Goal: Task Accomplishment & Management: Manage account settings

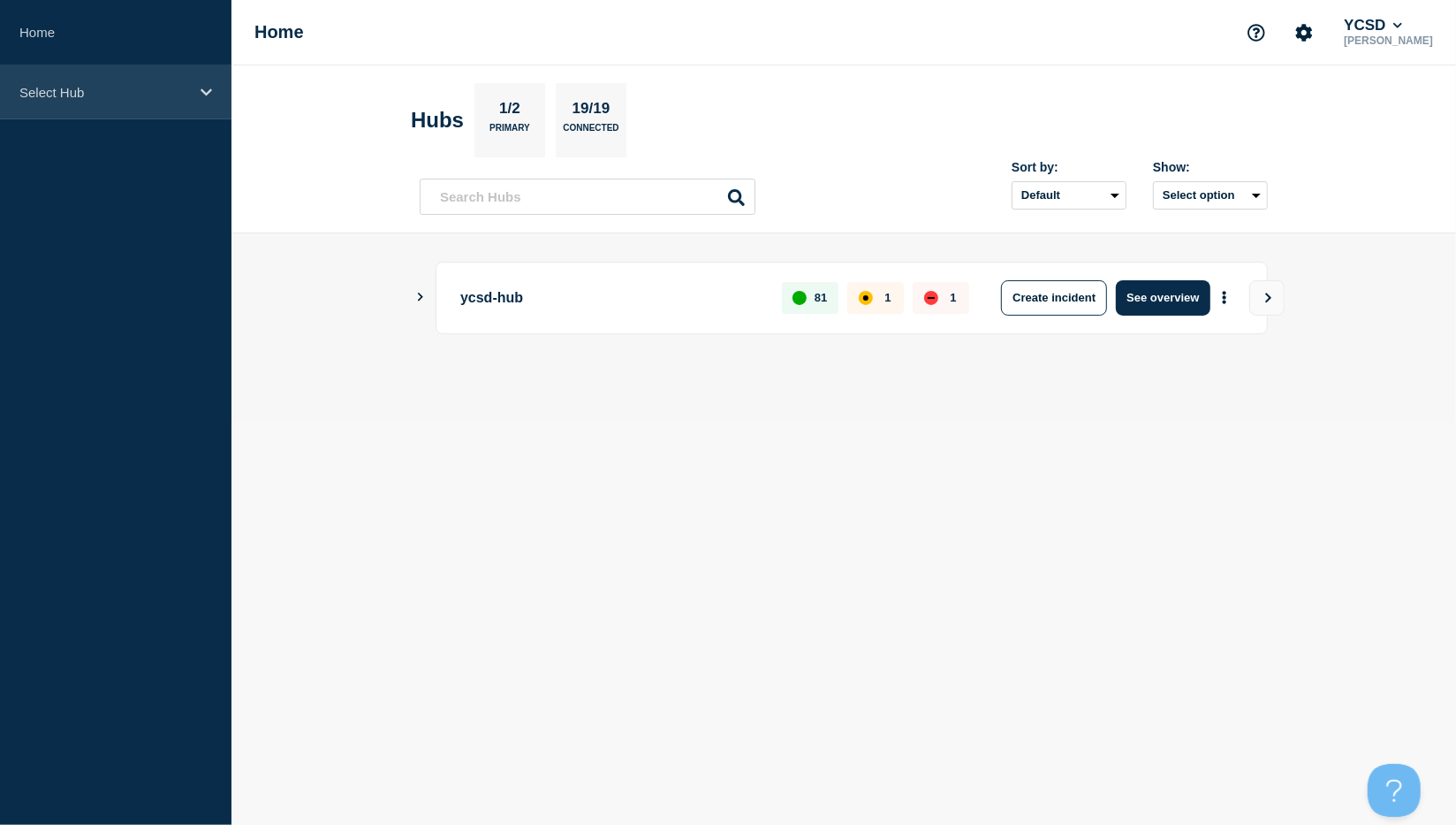
click at [204, 90] on icon at bounding box center [205, 92] width 12 height 7
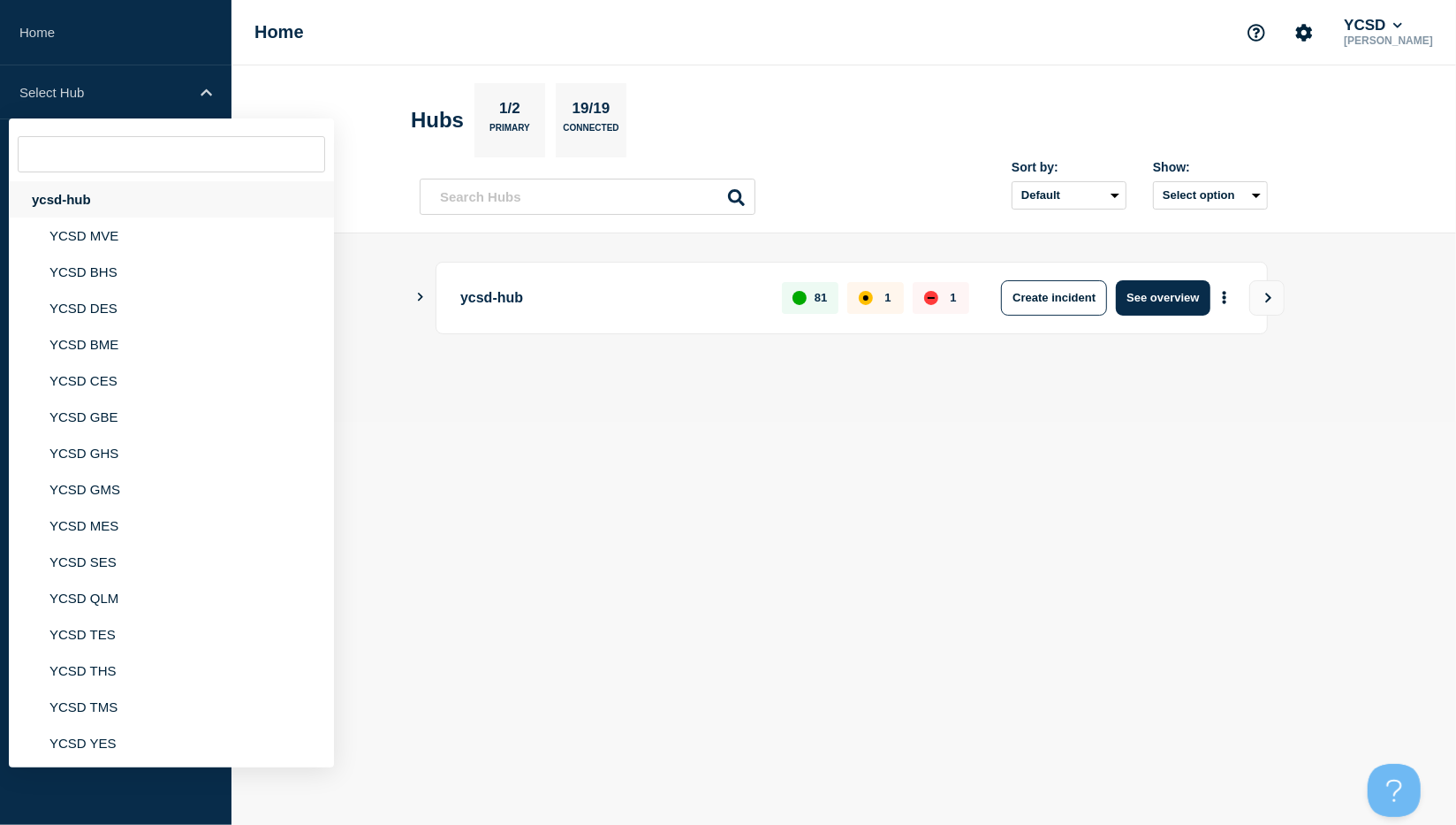
click at [74, 196] on div "ycsd-hub" at bounding box center [171, 199] width 325 height 36
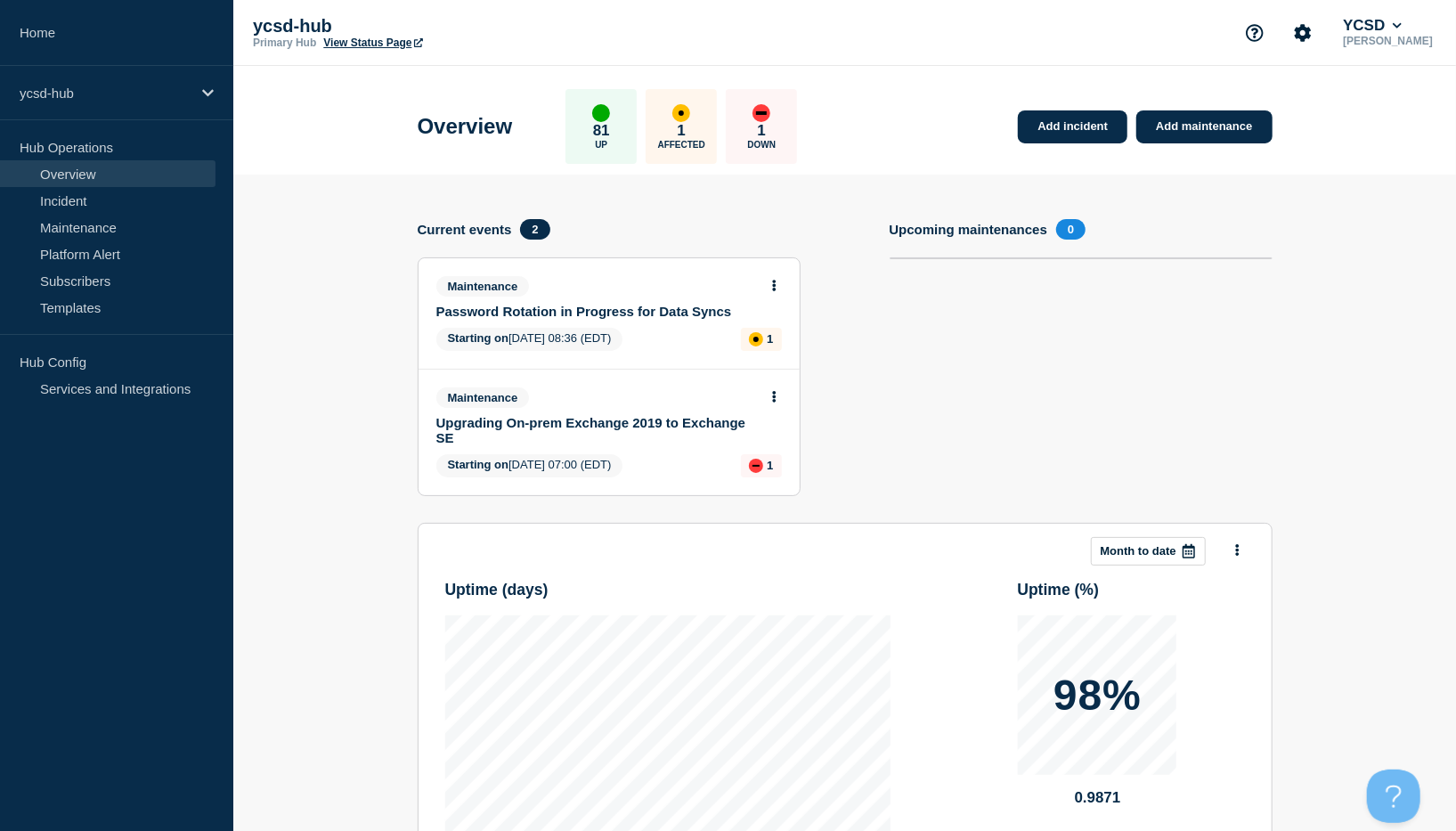
click at [576, 423] on link "Upgrading On-prem Exchange 2019 to Exchange SE" at bounding box center [597, 430] width 322 height 30
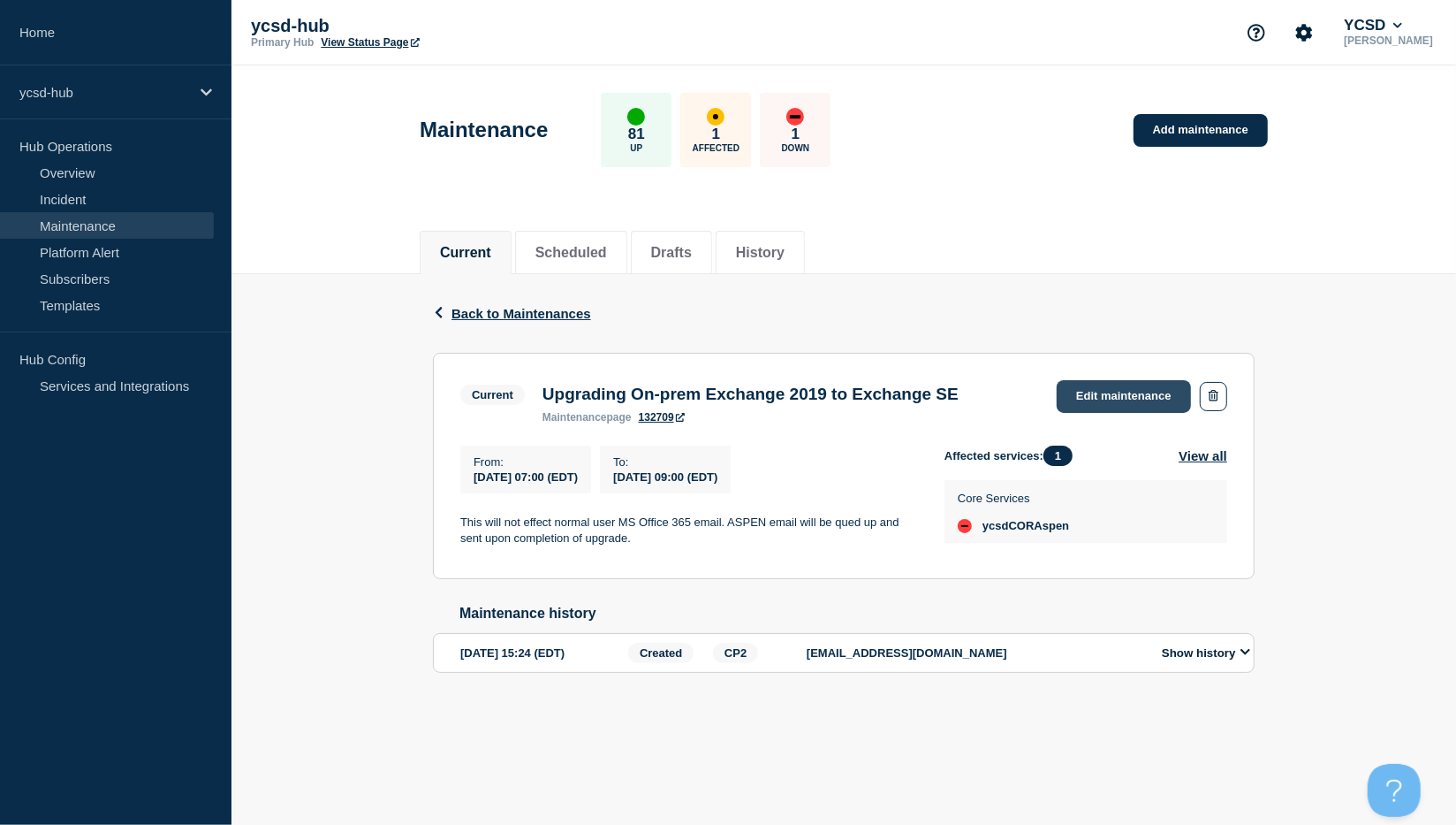
click at [1114, 392] on link "Edit maintenance" at bounding box center [1123, 396] width 134 height 33
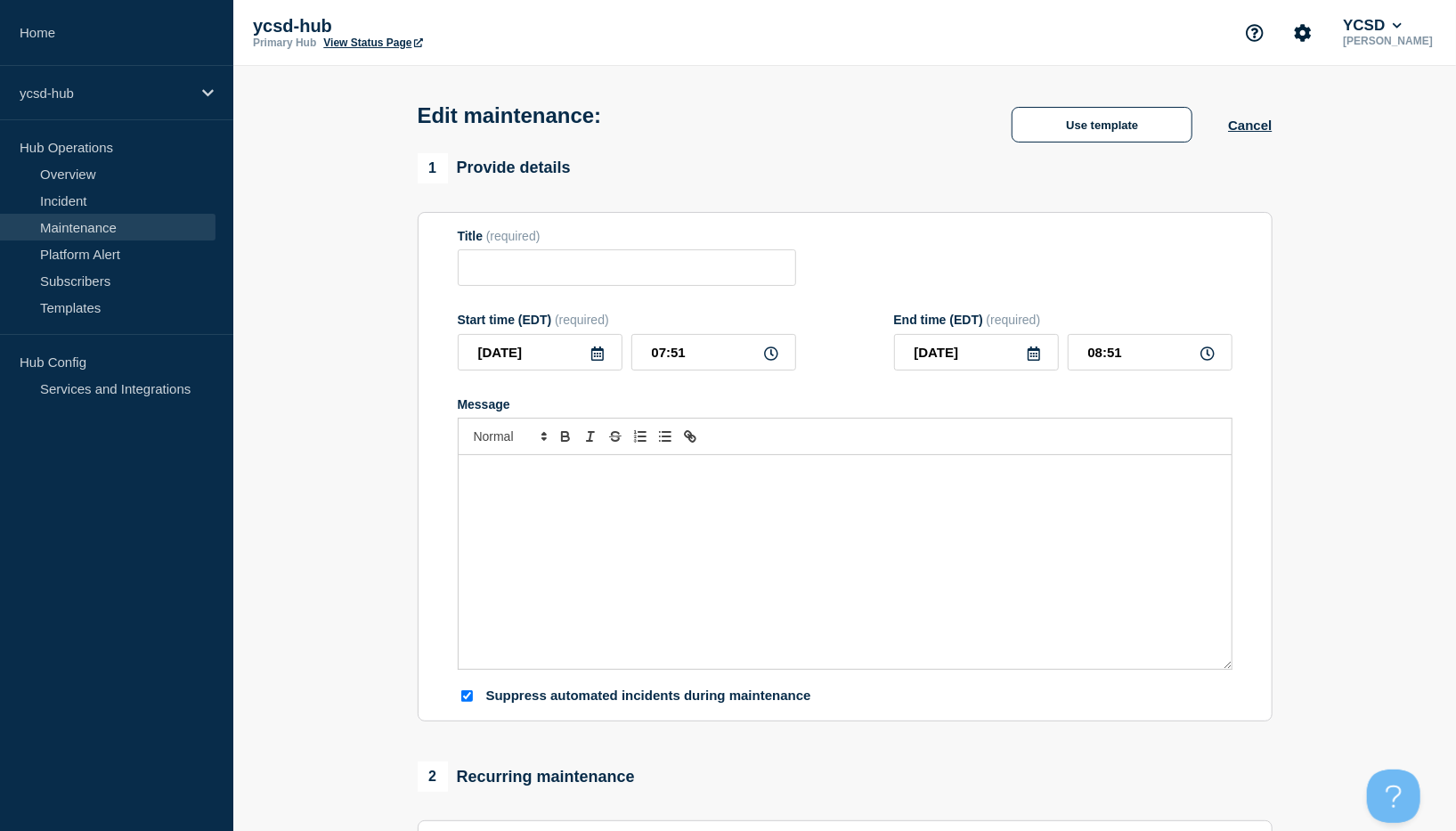
type input "Upgrading On-prem Exchange 2019 to Exchange SE"
type input "07:00"
type input "09:00"
checkbox input "true"
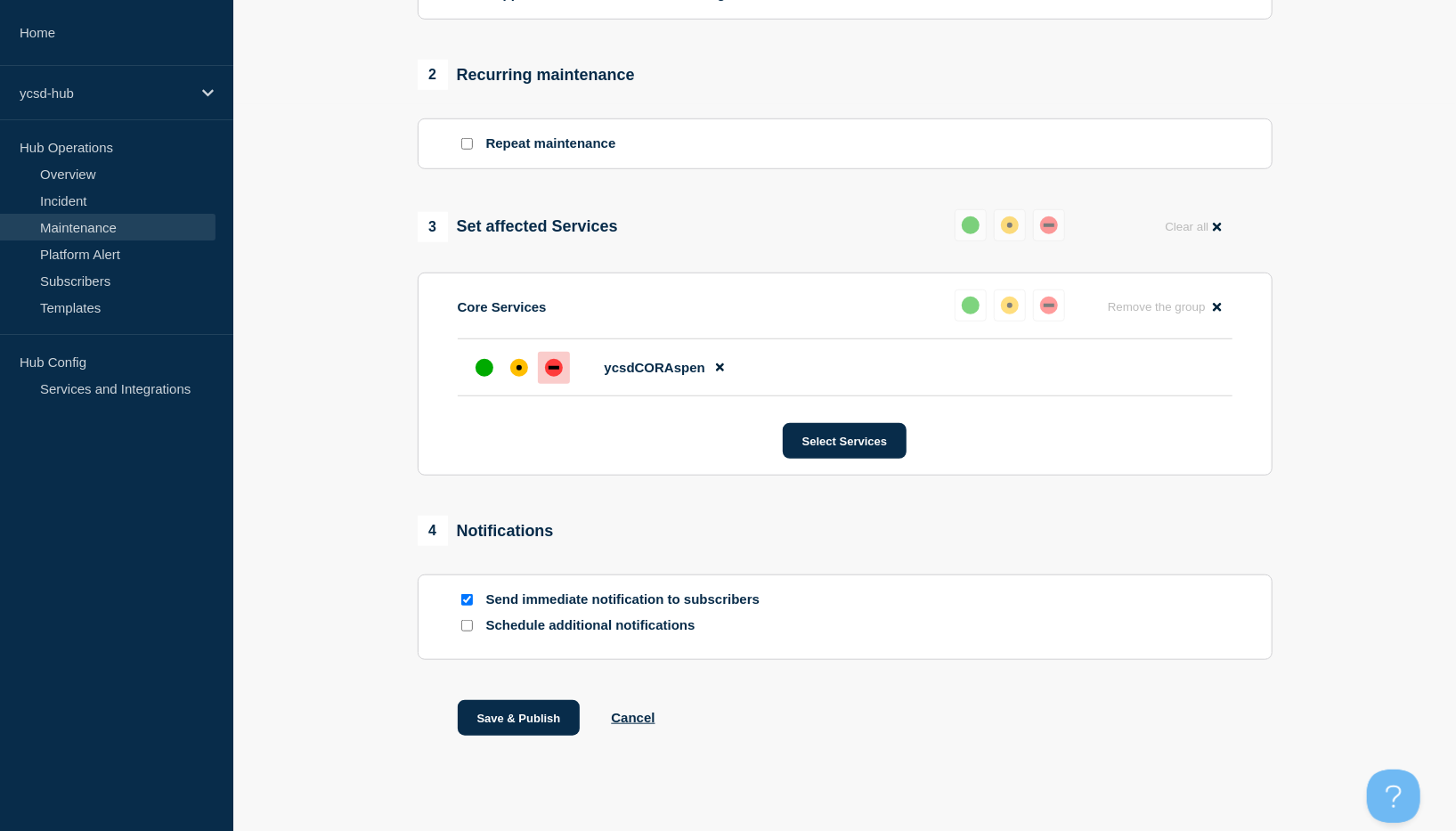
scroll to position [762, 0]
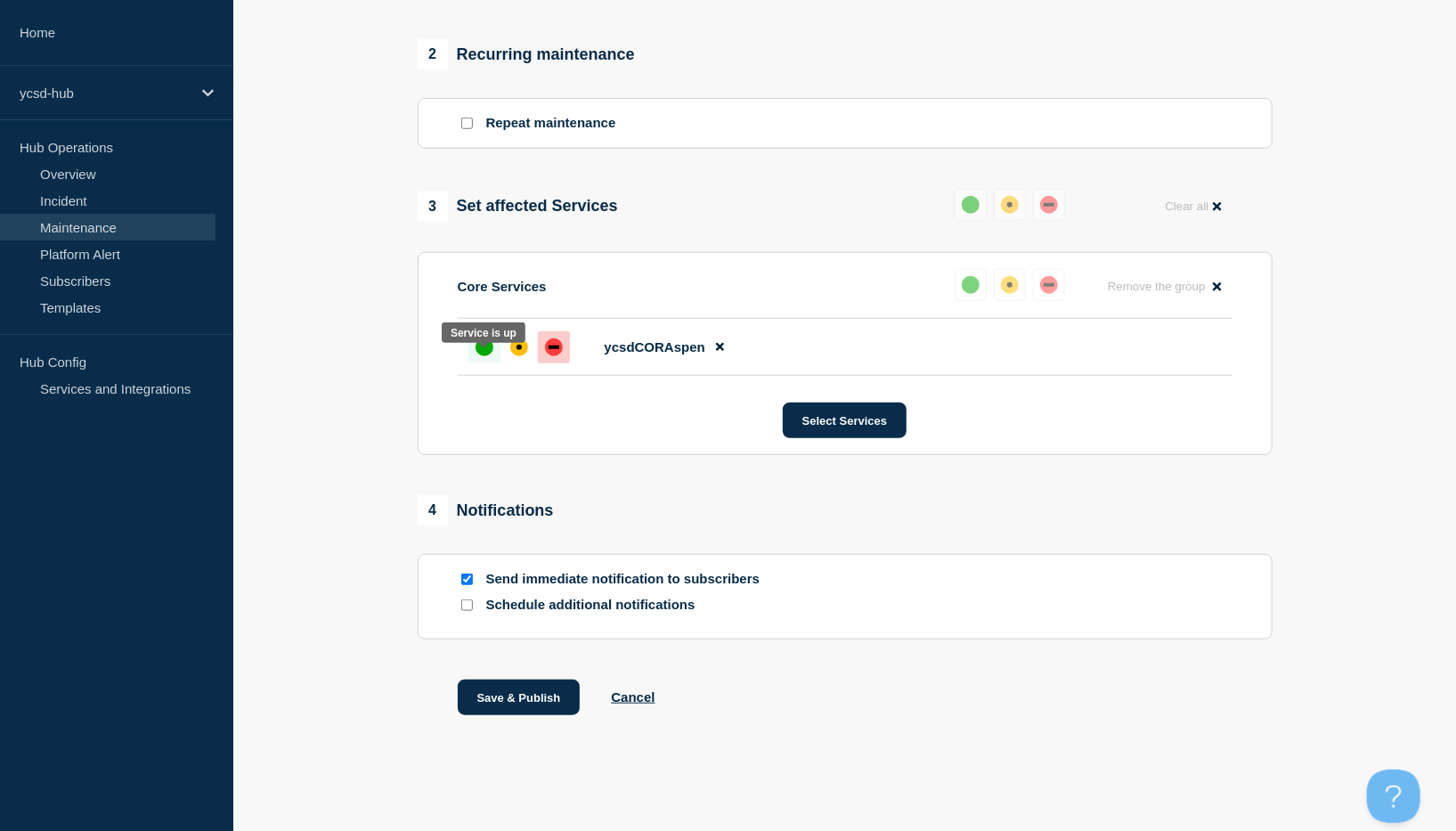
click at [484, 349] on div "up" at bounding box center [484, 347] width 18 height 18
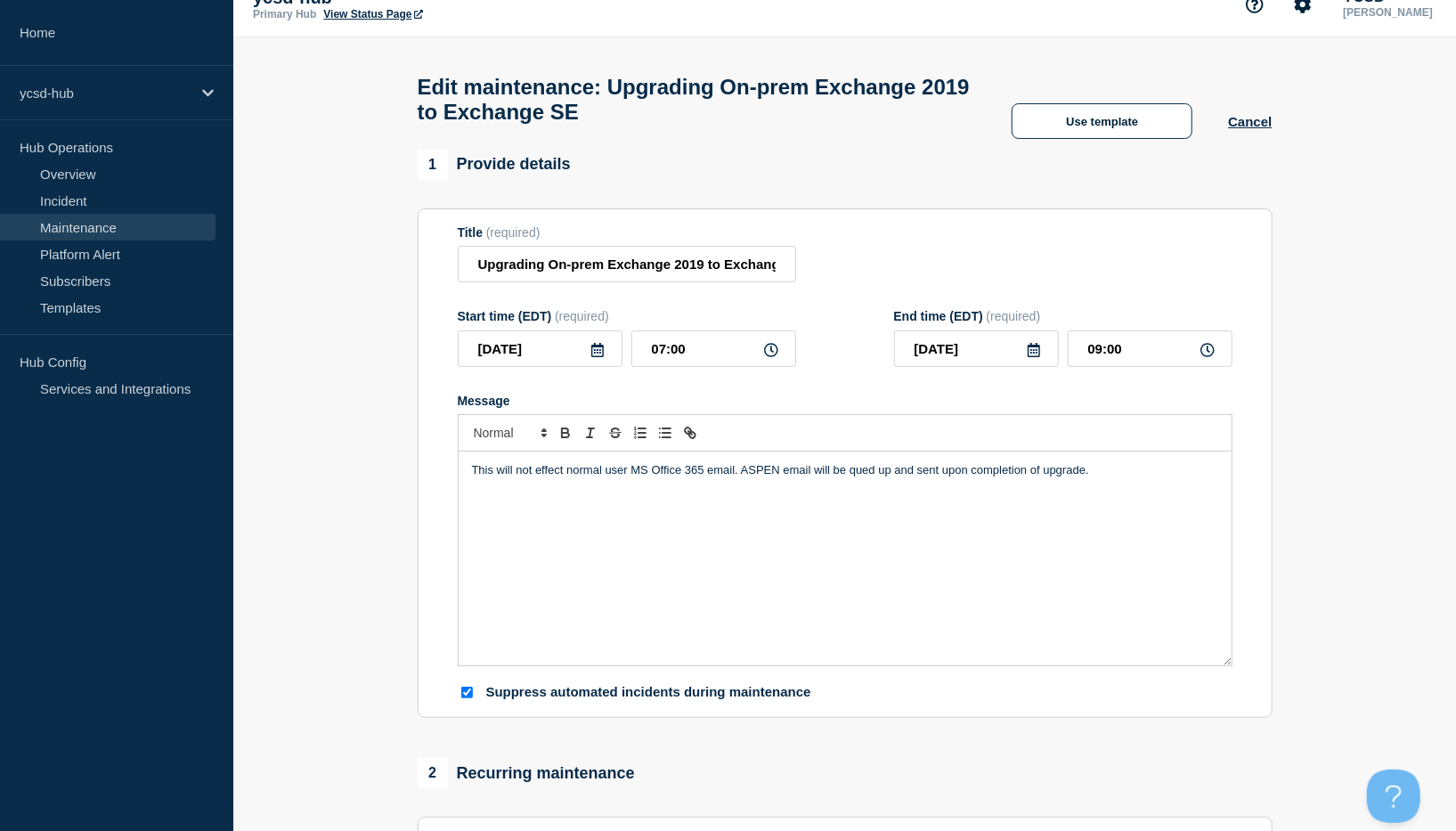
scroll to position [0, 0]
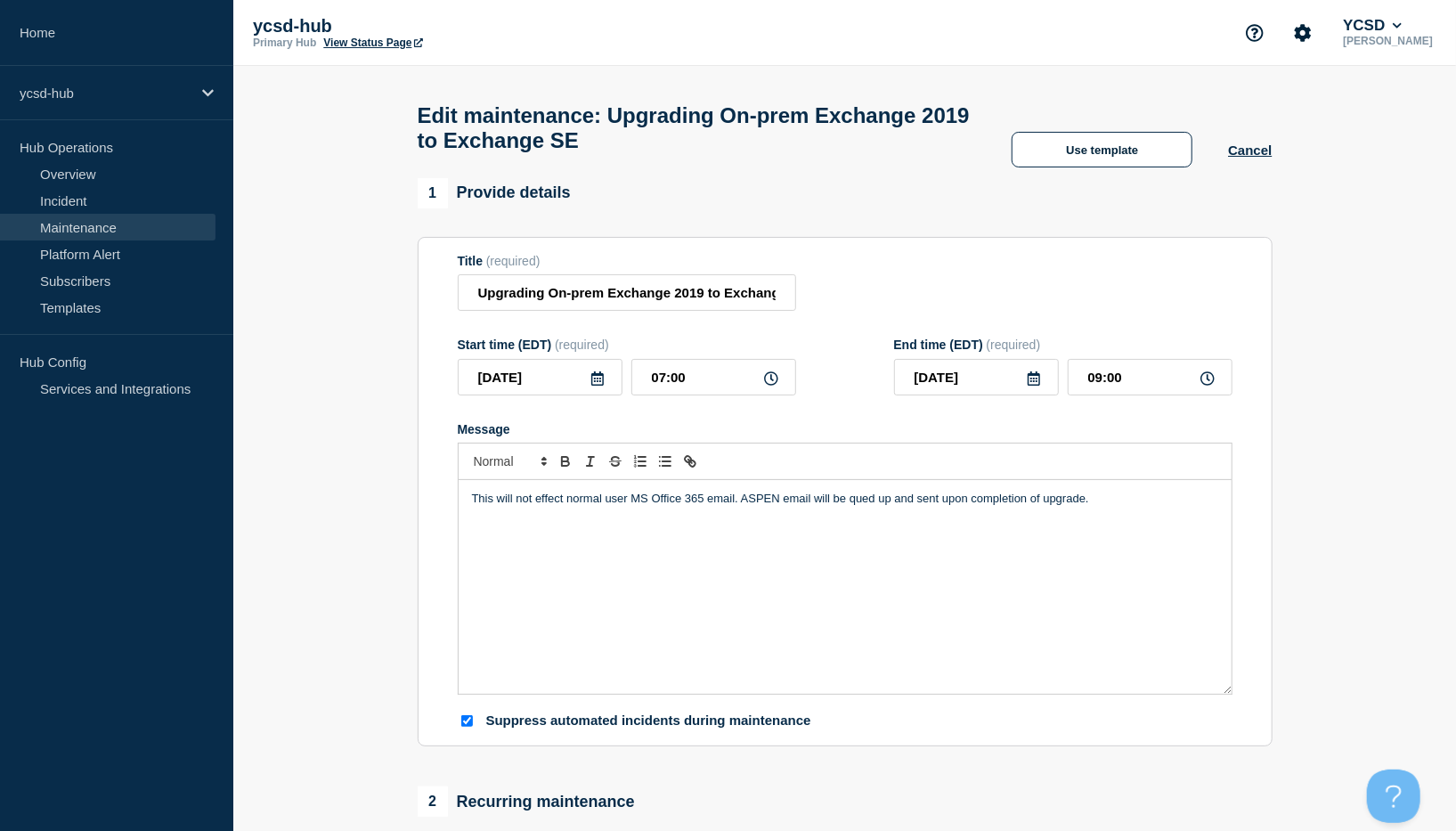
click at [481, 550] on div "This will not effect normal user MS Office 365 email. ASPEN email will be qued …" at bounding box center [845, 586] width 773 height 213
click at [1102, 506] on p "This will not effect normal user MS Office 365 email. ASPEN email will be qued …" at bounding box center [845, 498] width 746 height 16
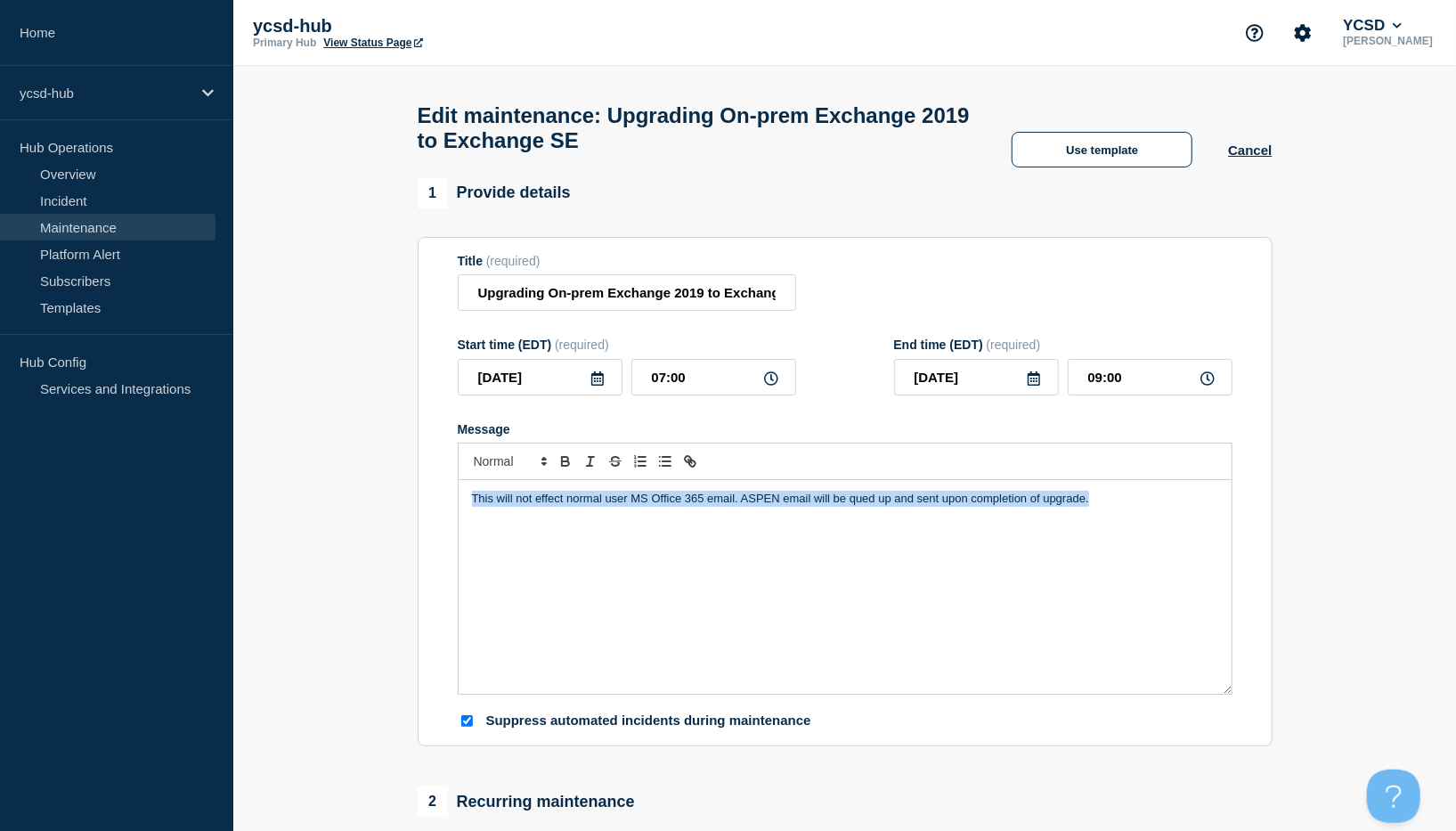
drag, startPoint x: 1092, startPoint y: 512, endPoint x: 467, endPoint y: 512, distance: 625.0
click at [467, 512] on div "This will not effect normal user MS Office 365 email. ASPEN email will be qued …" at bounding box center [845, 586] width 773 height 213
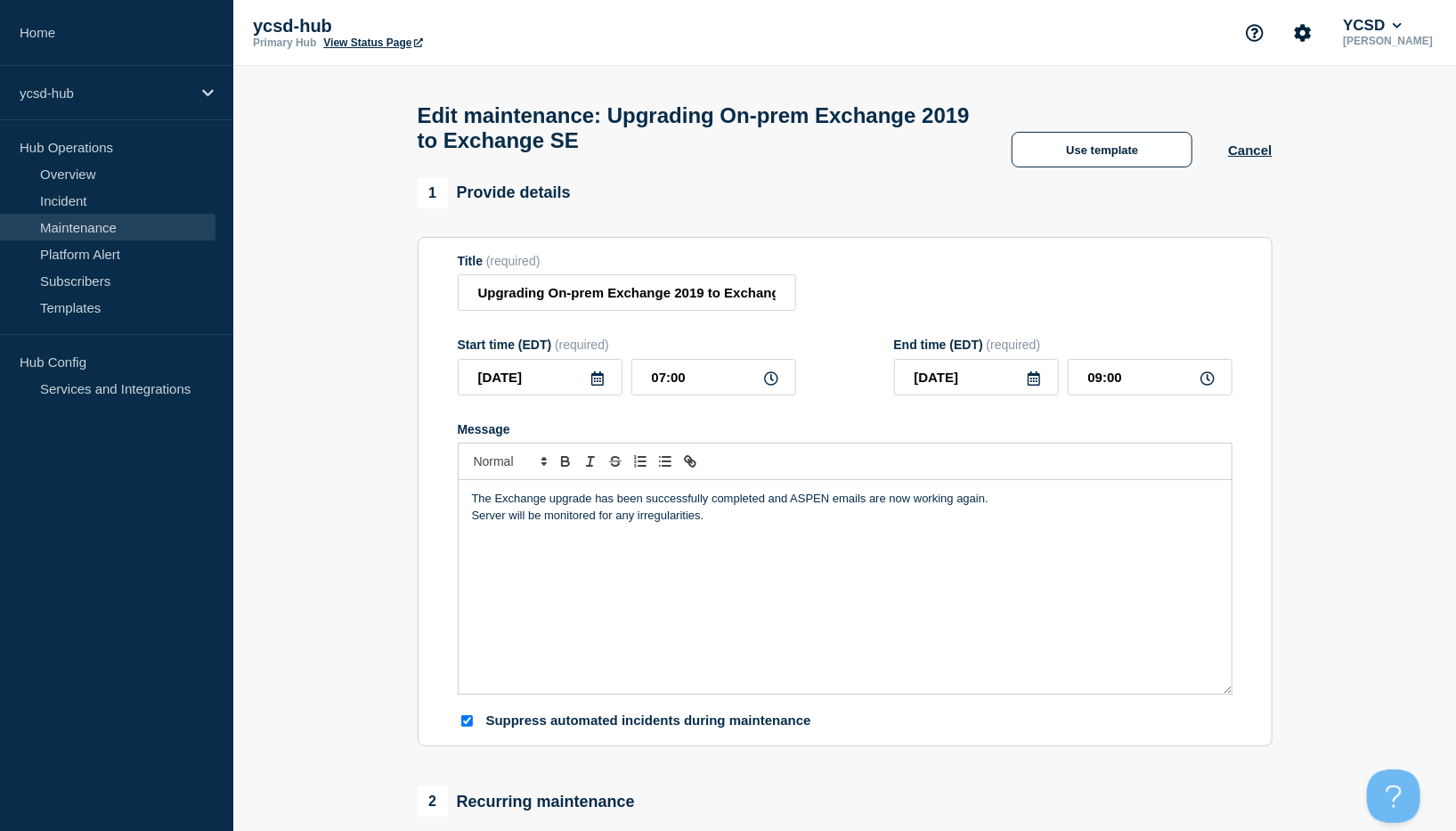
click at [723, 524] on p "Server will be monitored for any irregularities." at bounding box center [845, 515] width 746 height 16
click at [472, 524] on p "Server will be monitored for any irregularities." at bounding box center [845, 515] width 746 height 16
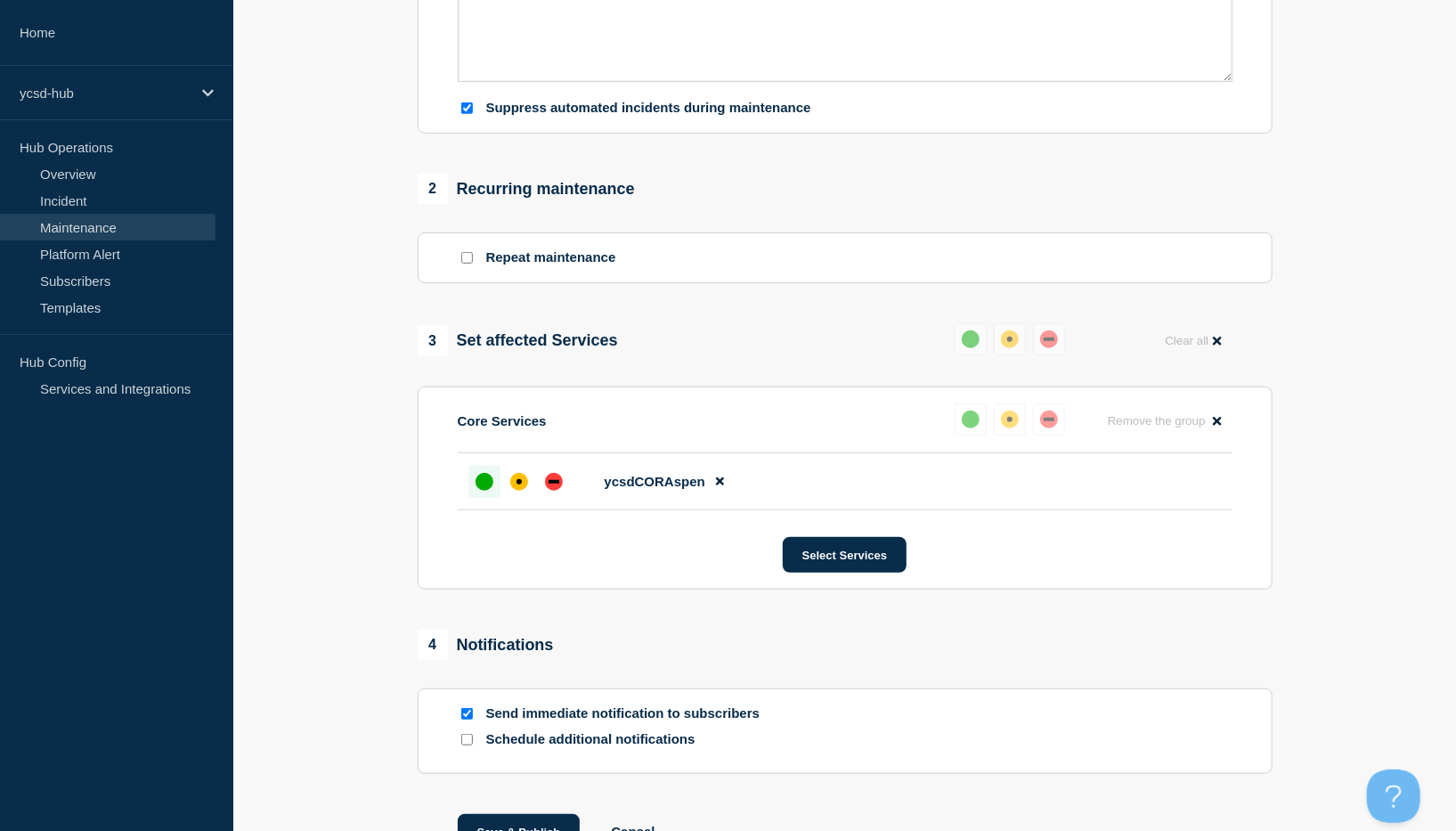
scroll to position [613, 0]
click at [481, 489] on div "up" at bounding box center [484, 480] width 18 height 18
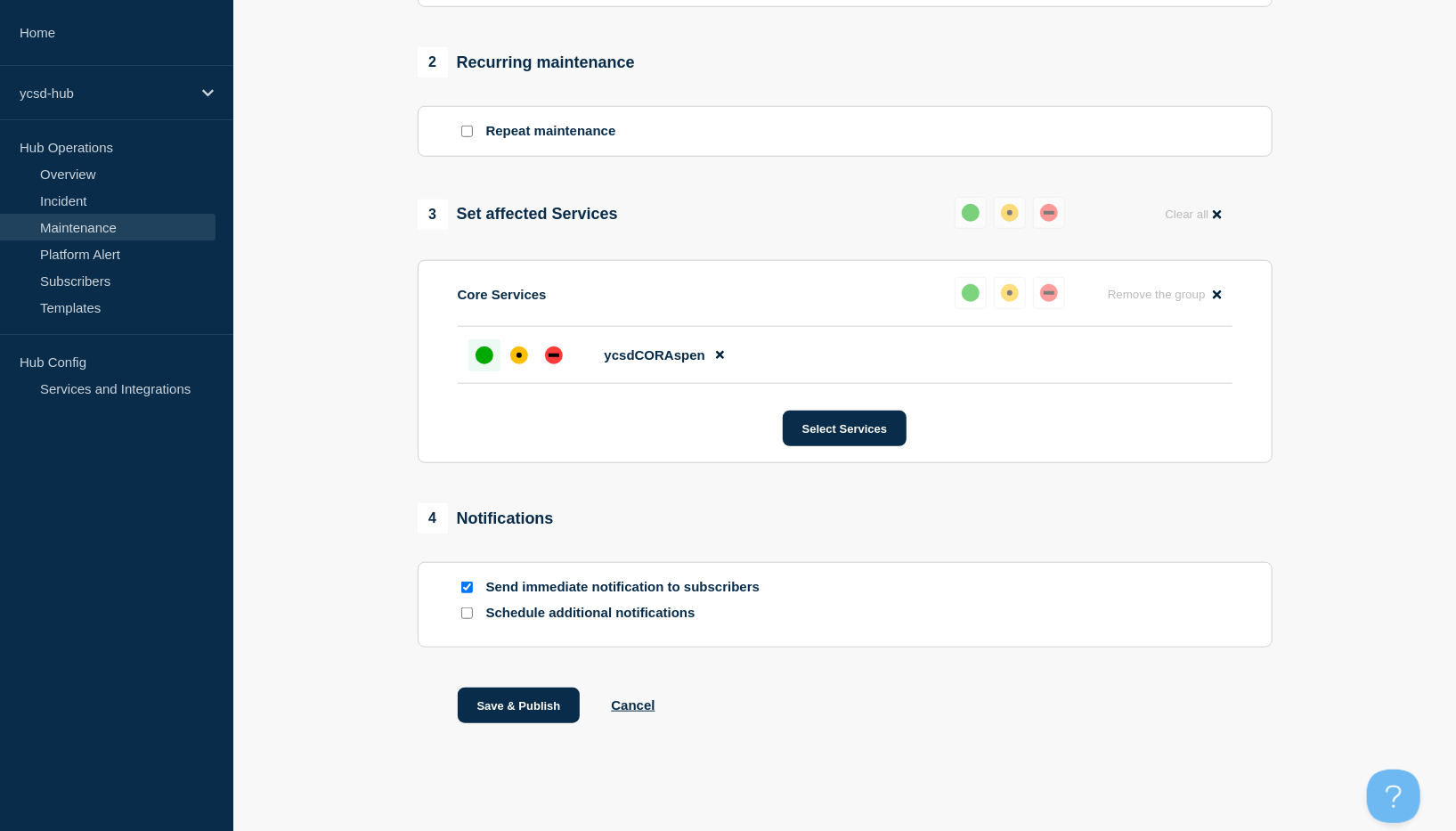
scroll to position [762, 0]
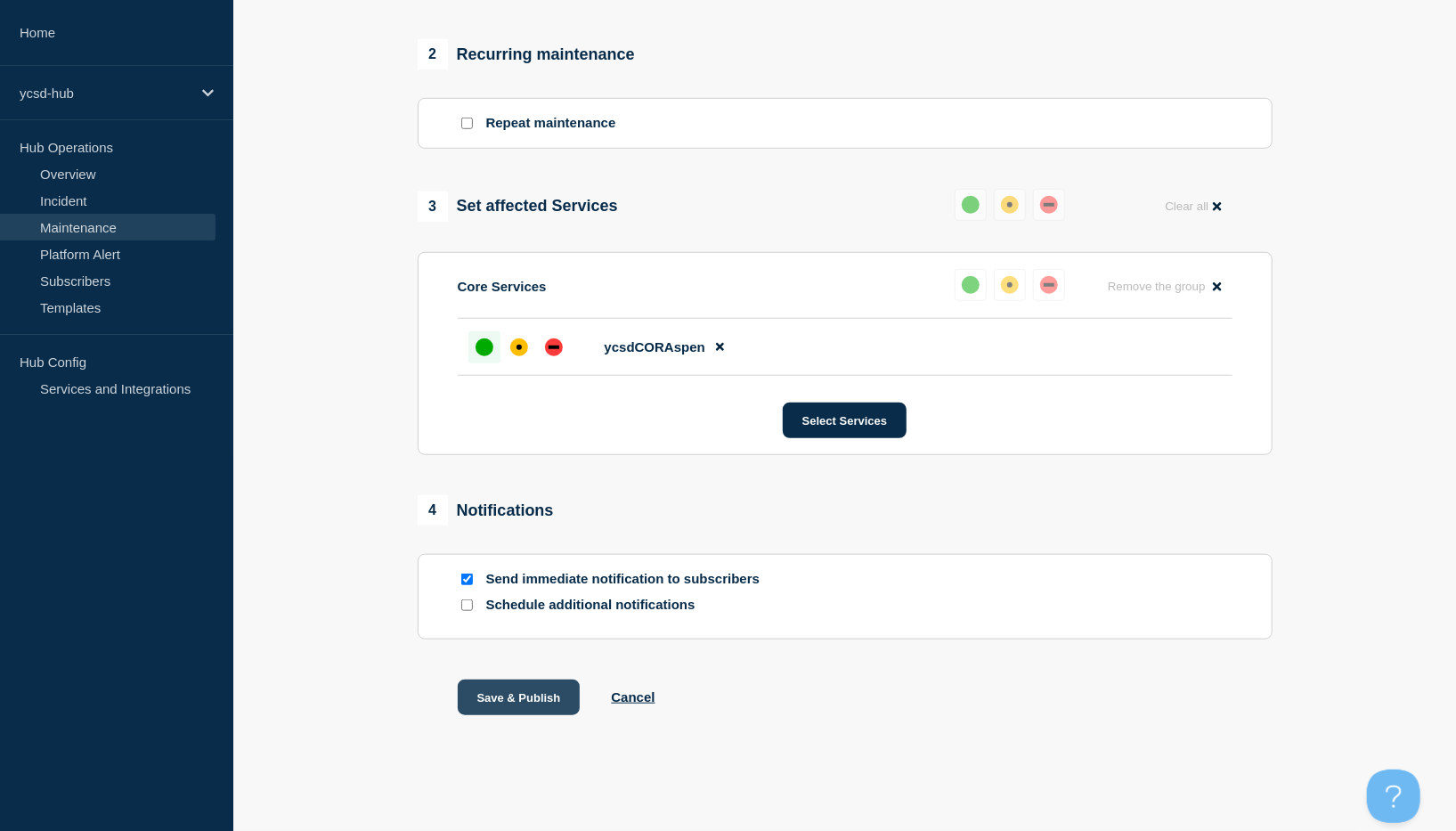
click at [511, 697] on button "Save & Publish" at bounding box center [518, 697] width 123 height 36
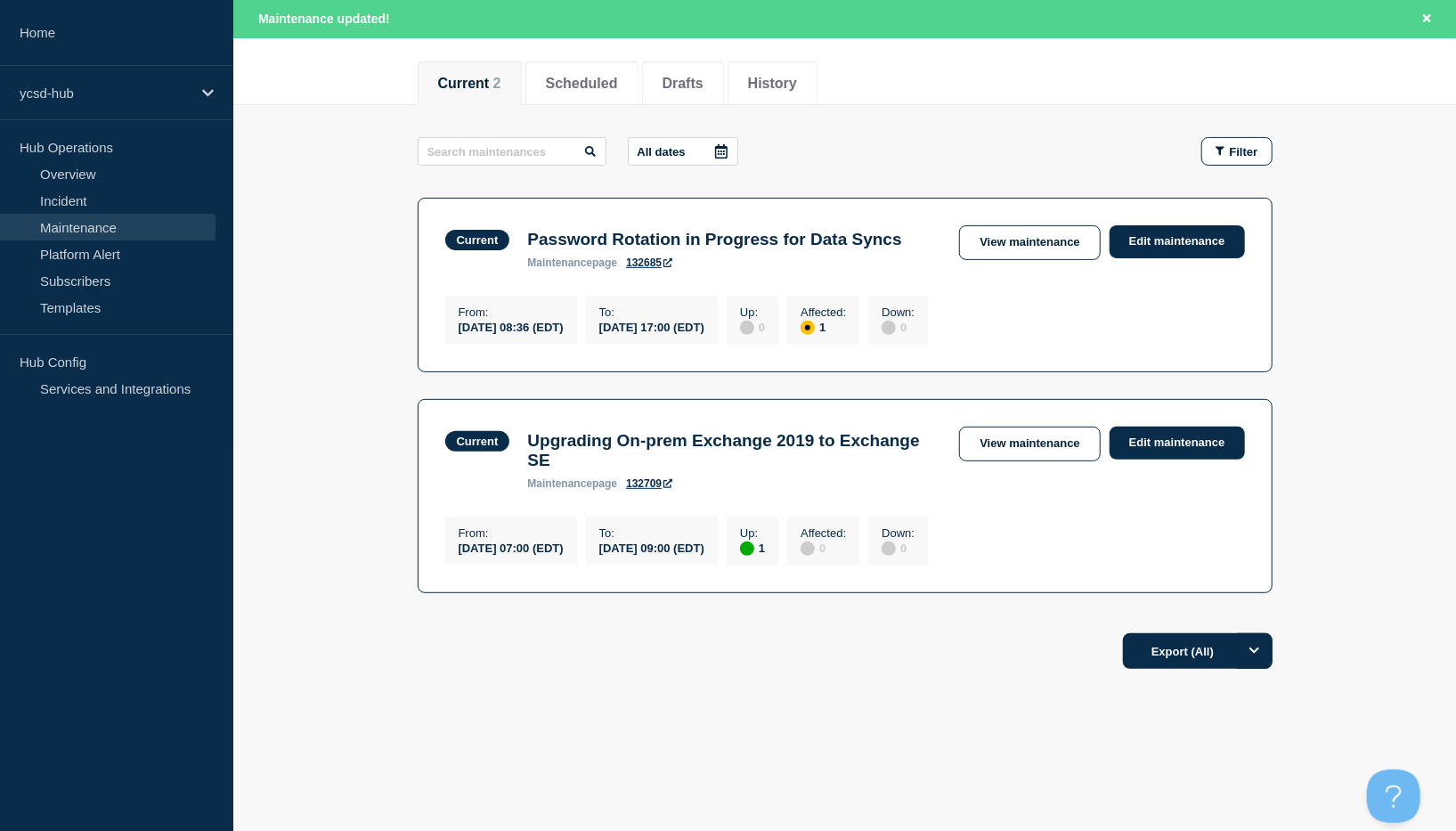
scroll to position [229, 0]
click at [1040, 446] on link "View maintenance" at bounding box center [1029, 444] width 141 height 35
